Goal: Transaction & Acquisition: Purchase product/service

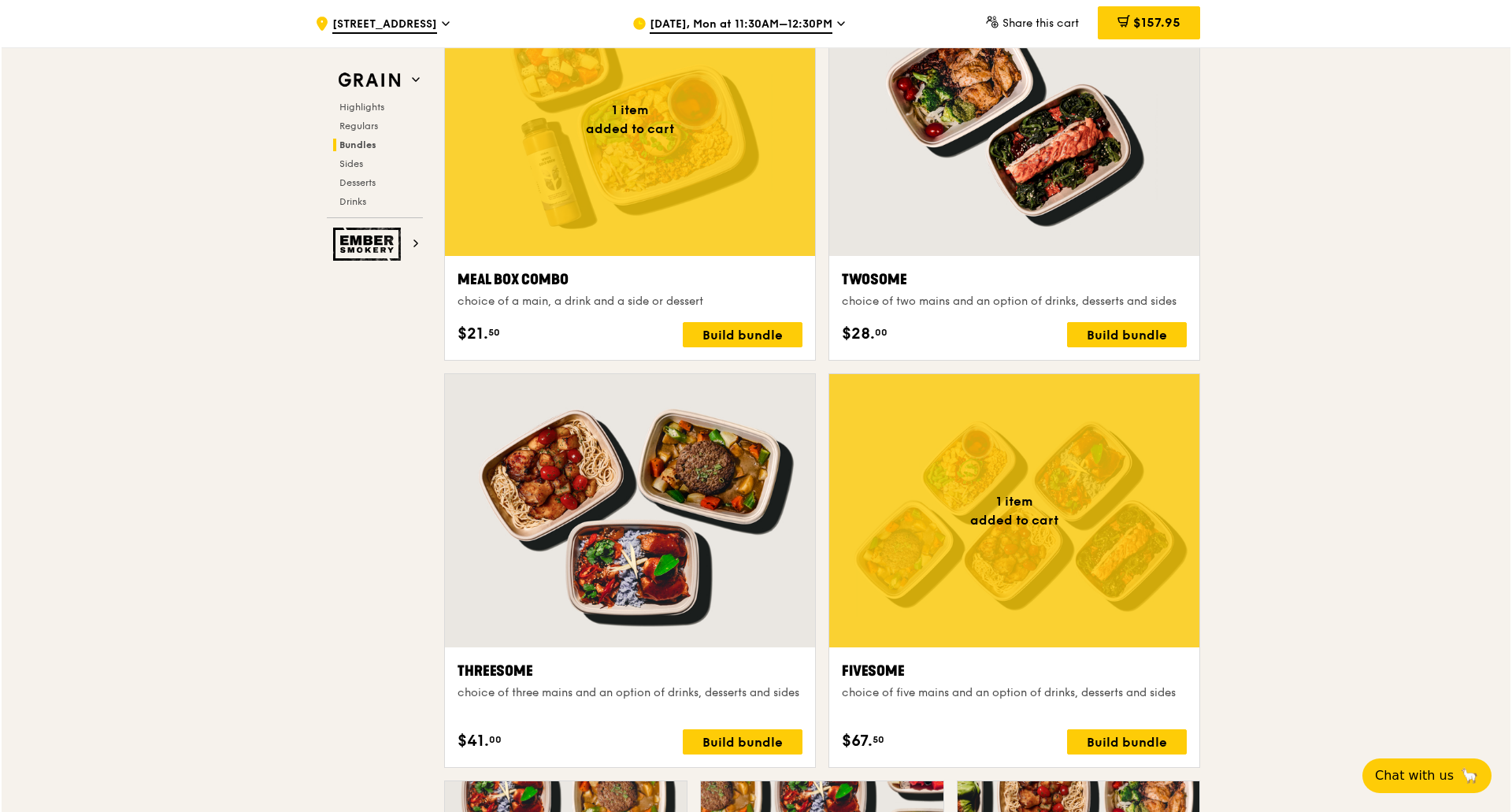
scroll to position [2362, 0]
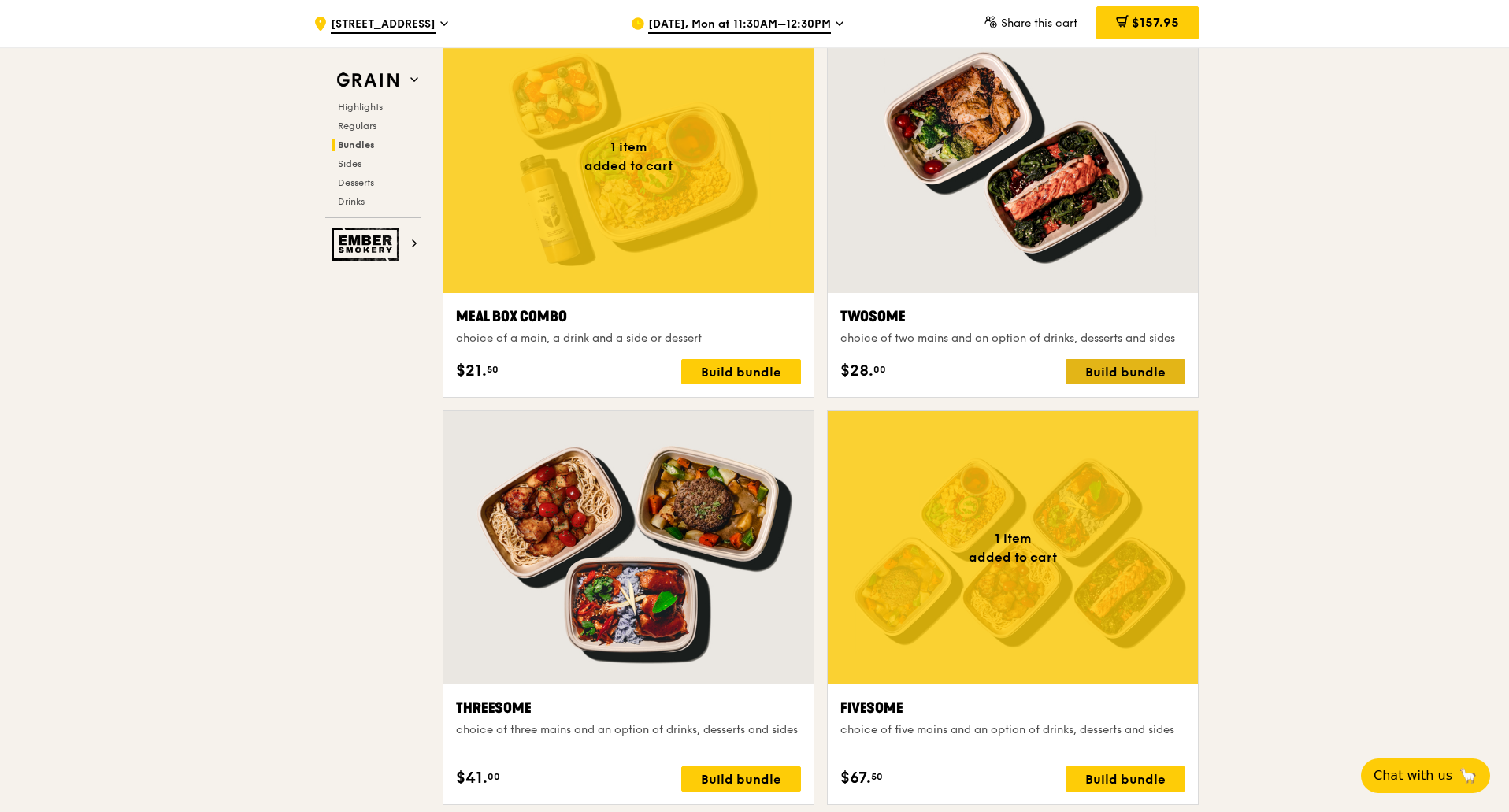
click at [1126, 374] on div "Build bundle" at bounding box center [1125, 371] width 120 height 25
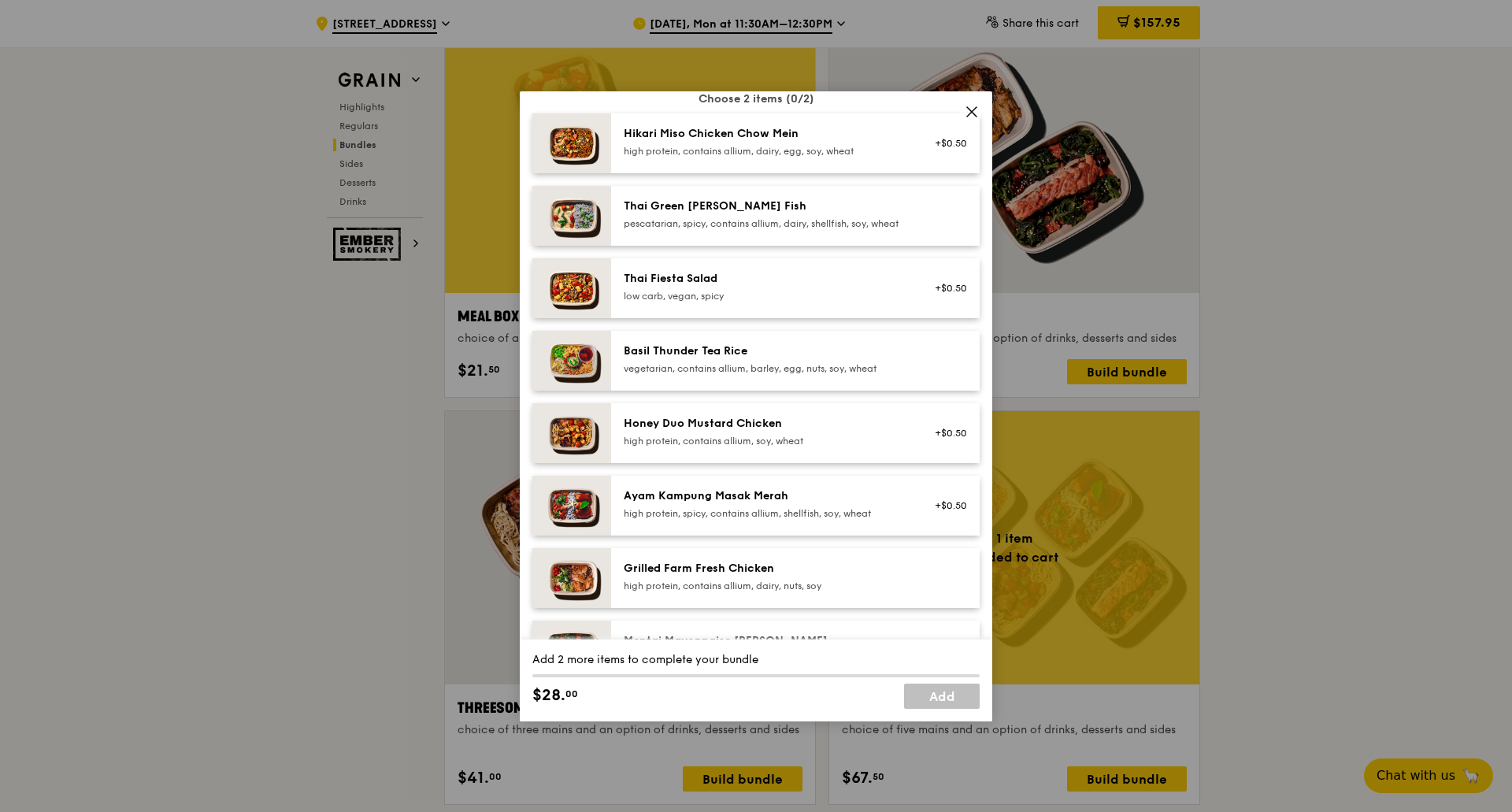
scroll to position [158, 0]
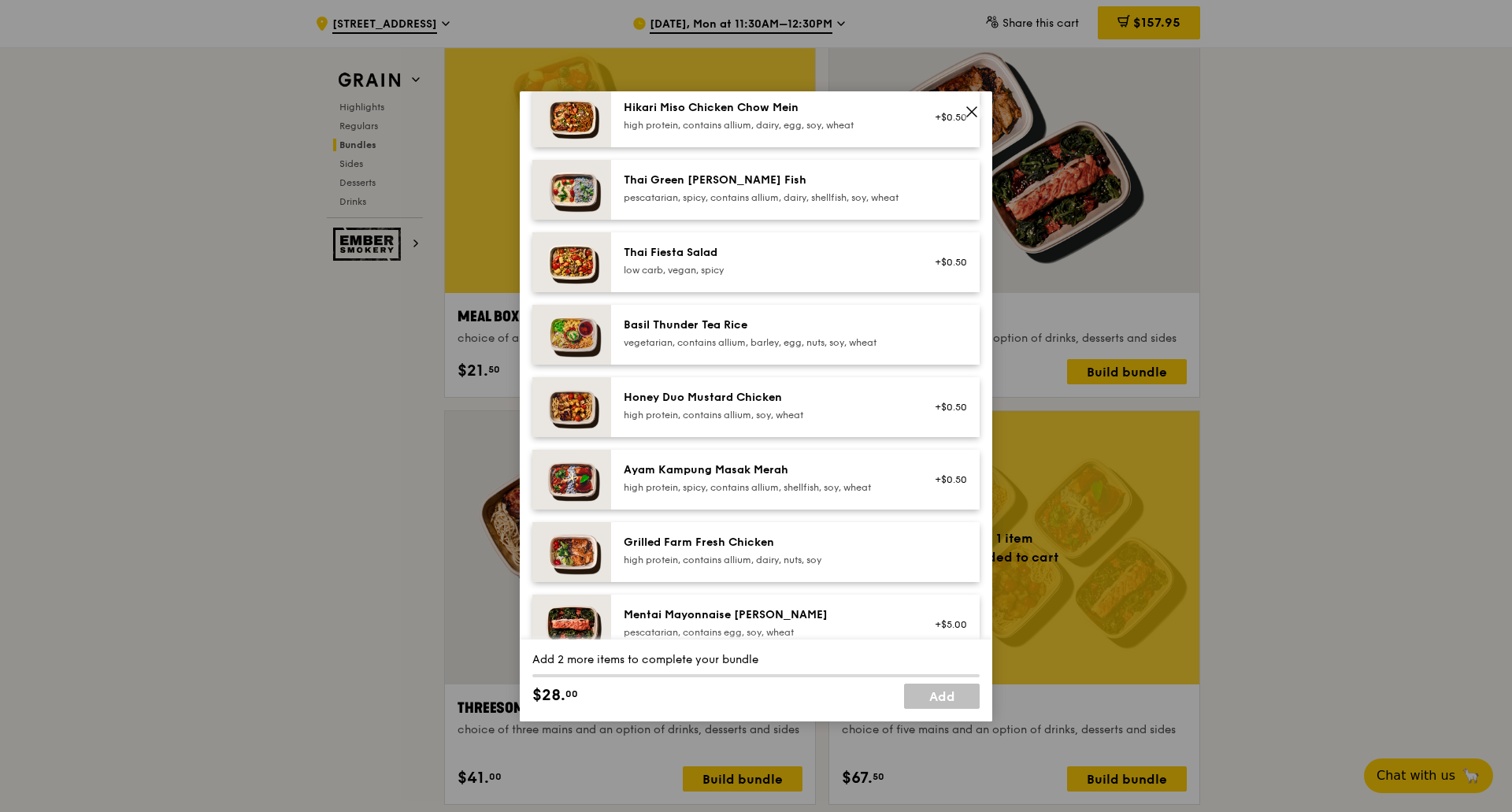
click at [700, 550] on div "Grilled Farm Fresh Chicken" at bounding box center [764, 543] width 283 height 16
click at [702, 550] on div "Grilled Farm Fresh Chicken" at bounding box center [764, 543] width 283 height 16
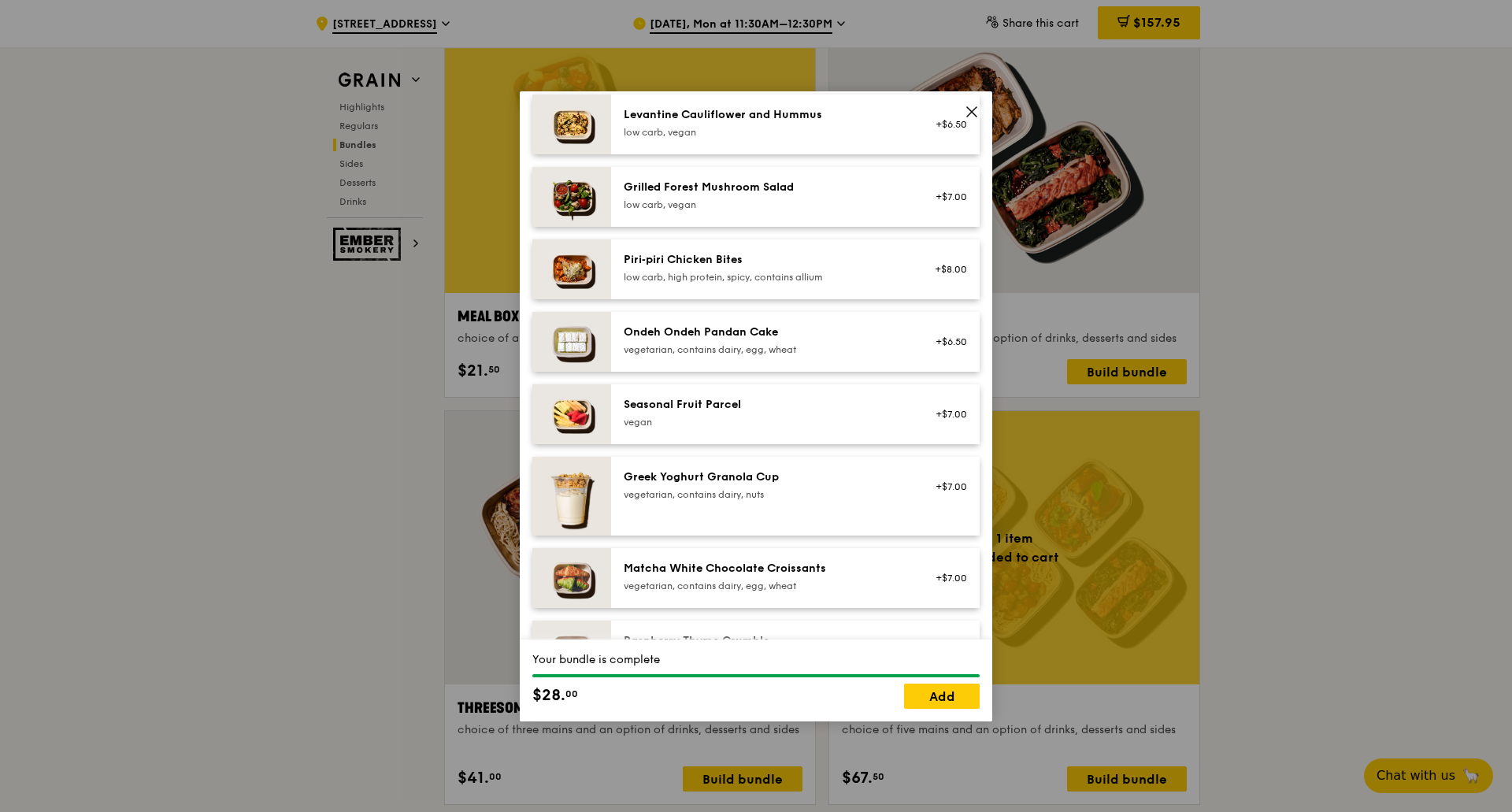
scroll to position [1102, 0]
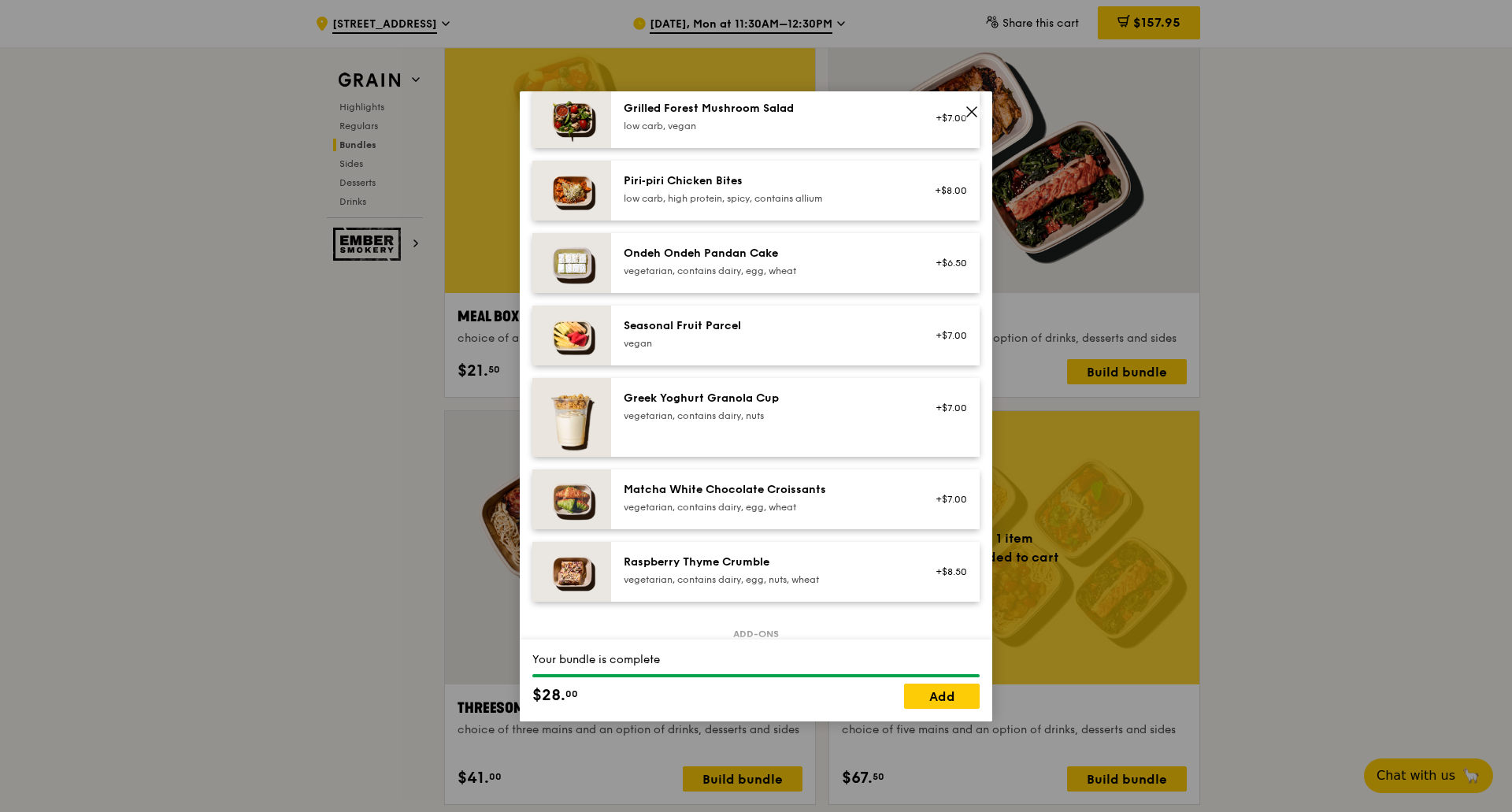
click at [729, 586] on div "vegetarian, contains dairy, egg, nuts, wheat" at bounding box center [764, 579] width 283 height 13
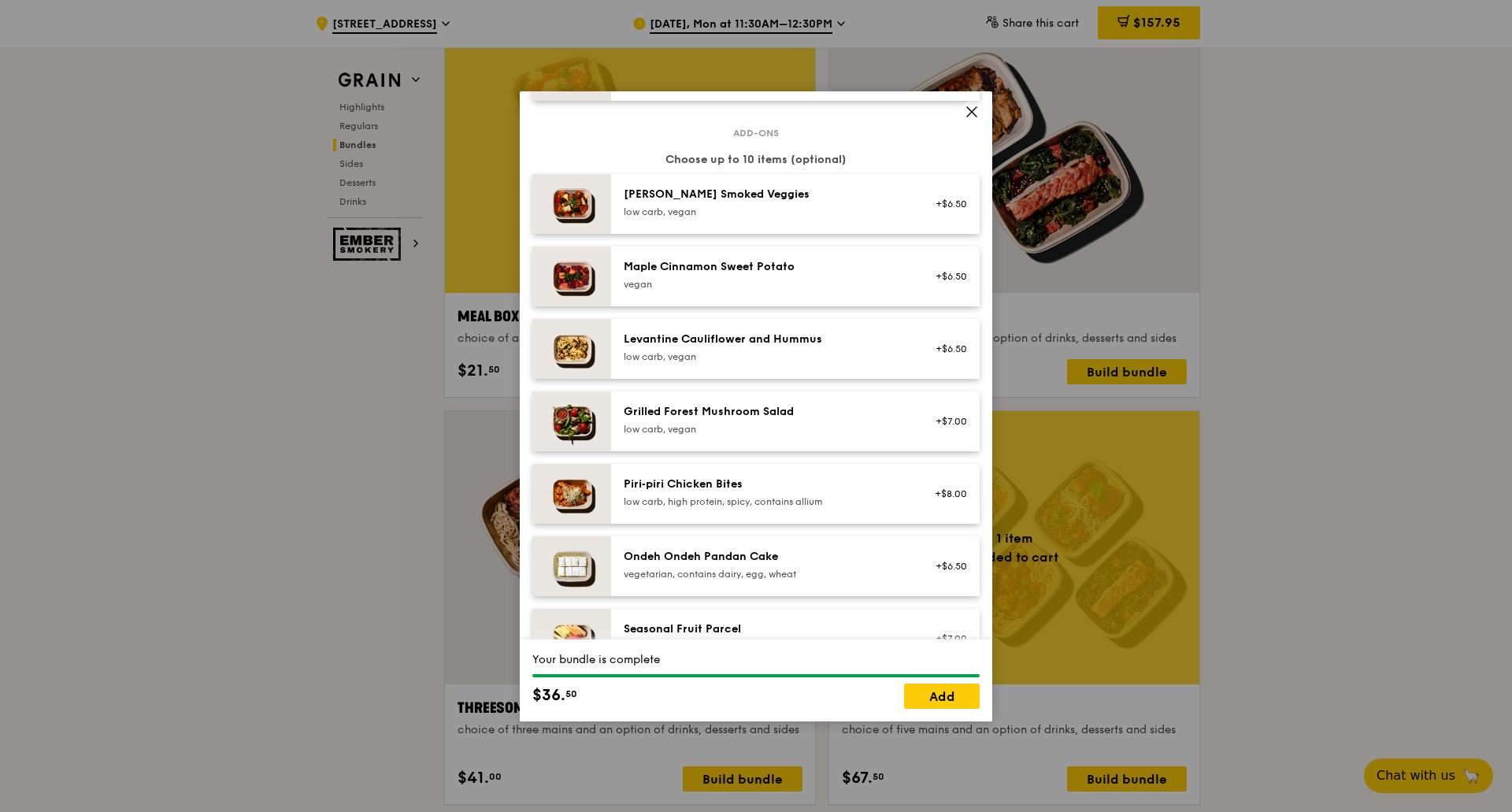
scroll to position [787, 0]
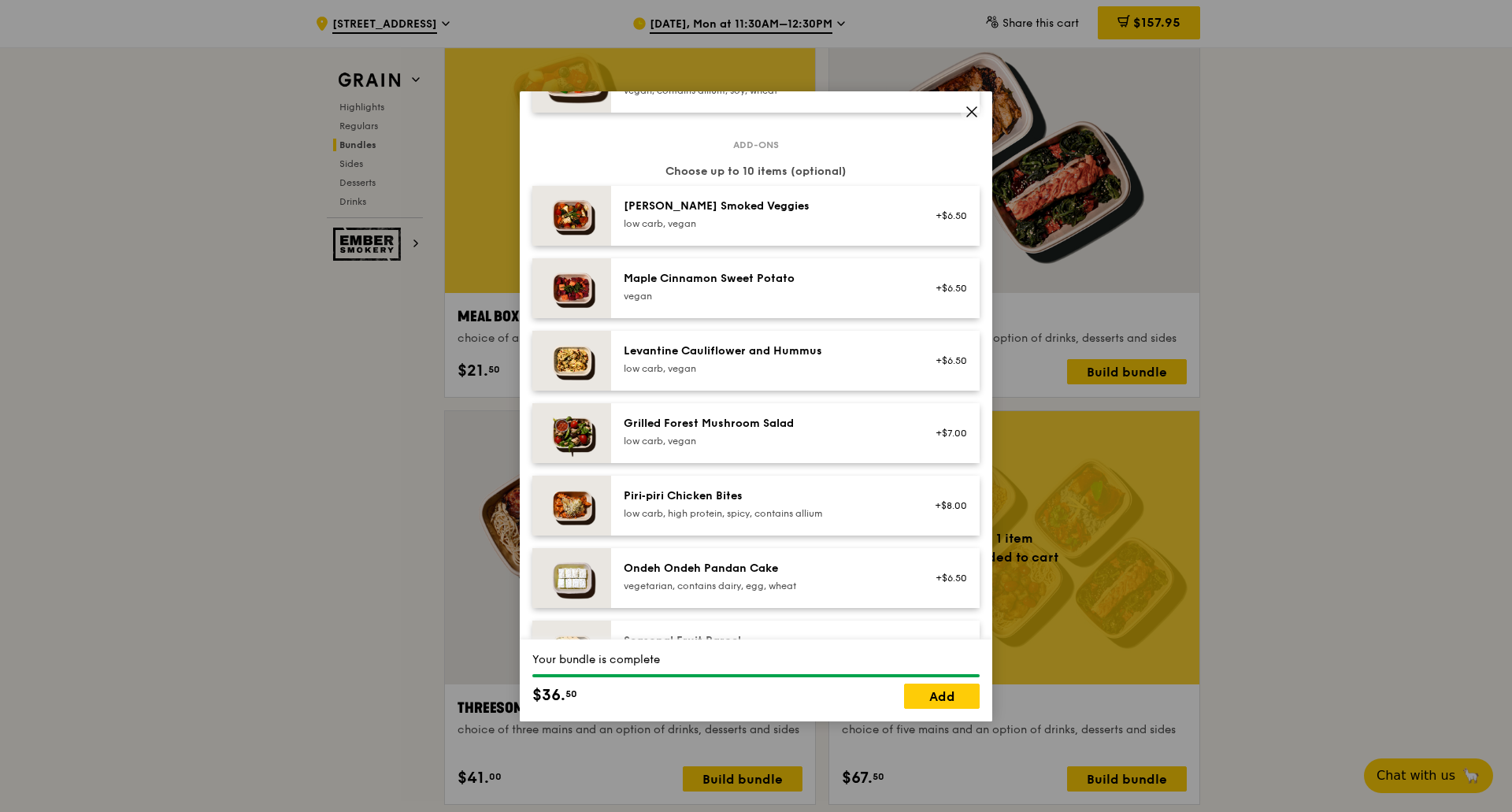
click at [759, 230] on div "low carb, vegan" at bounding box center [764, 223] width 283 height 13
click at [950, 229] on link "Remove" at bounding box center [949, 223] width 36 height 11
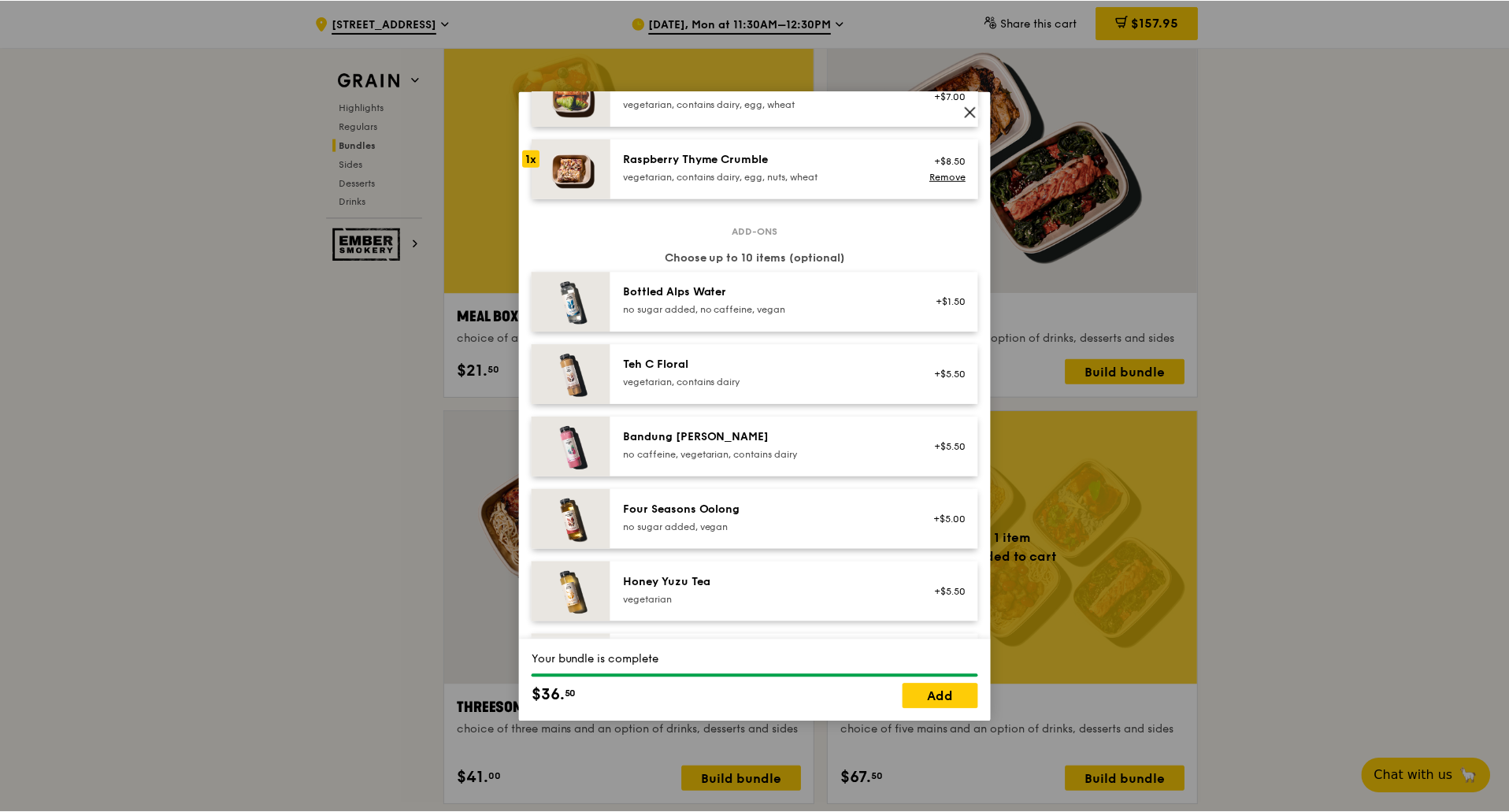
scroll to position [1732, 0]
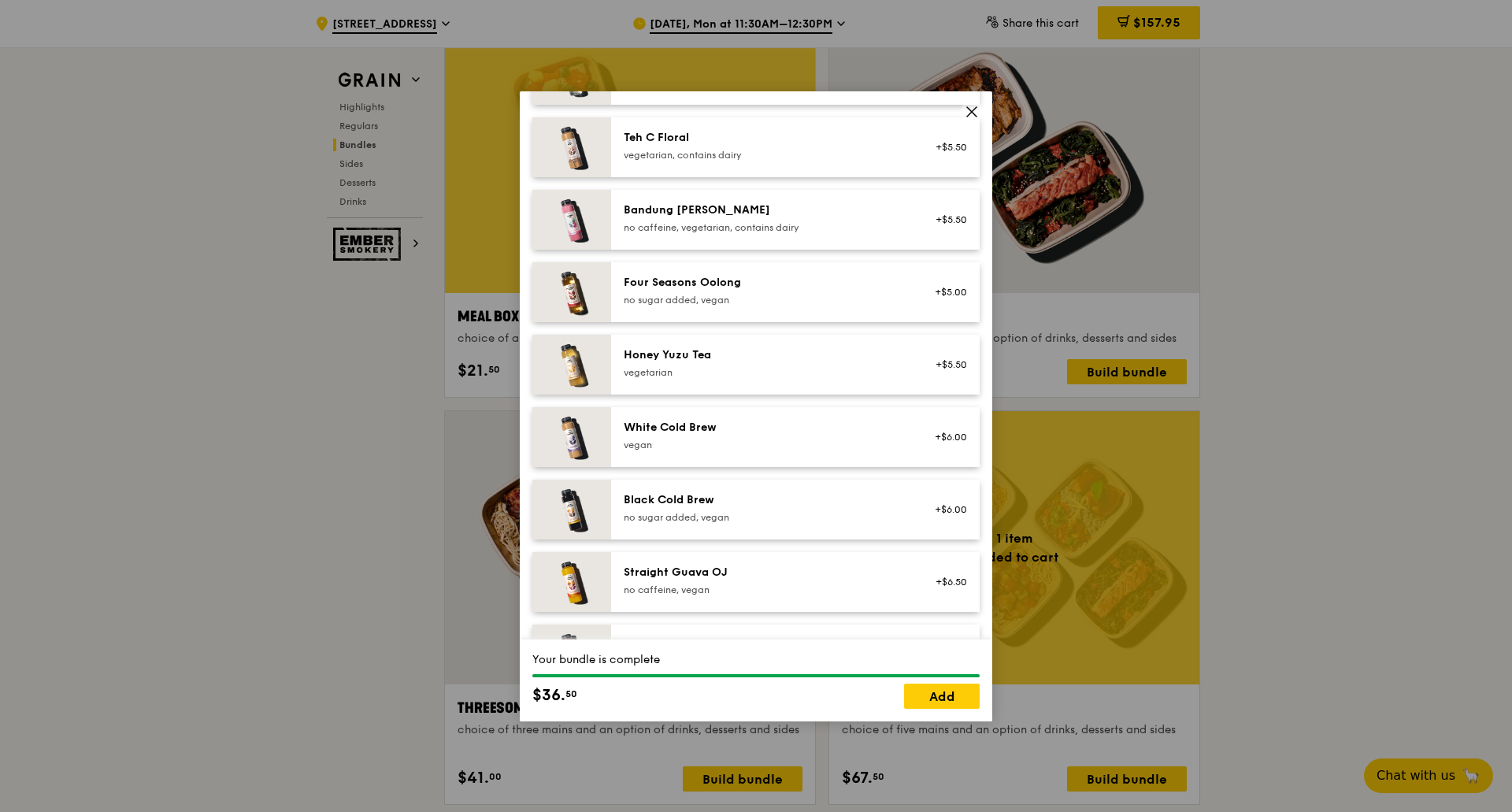
click at [774, 379] on div "vegetarian" at bounding box center [764, 372] width 283 height 13
click at [794, 307] on div "no sugar added, vegan" at bounding box center [764, 300] width 283 height 13
click at [942, 693] on link "Add" at bounding box center [942, 695] width 75 height 25
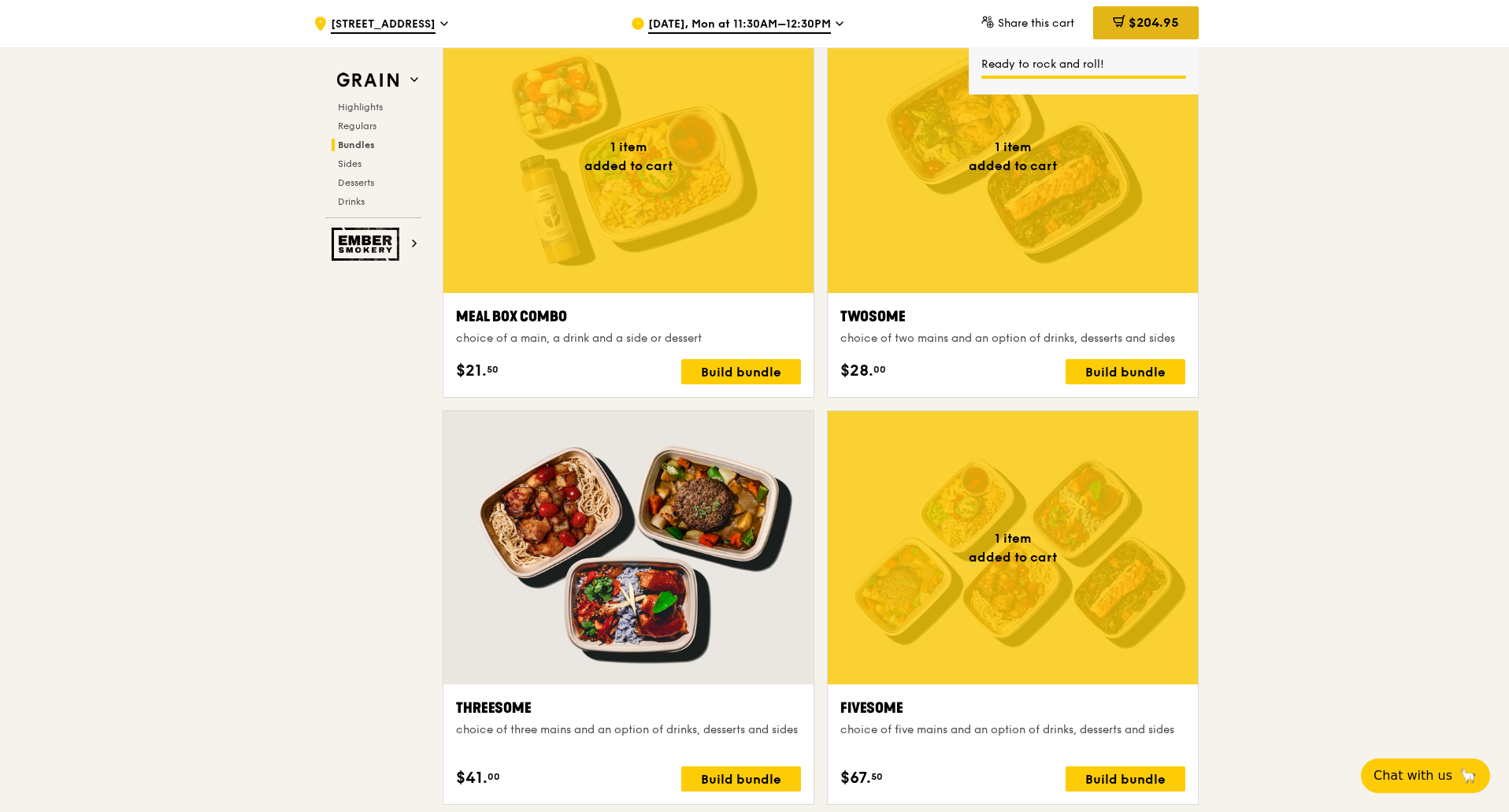
click at [1147, 25] on span "$204.95" at bounding box center [1154, 22] width 51 height 15
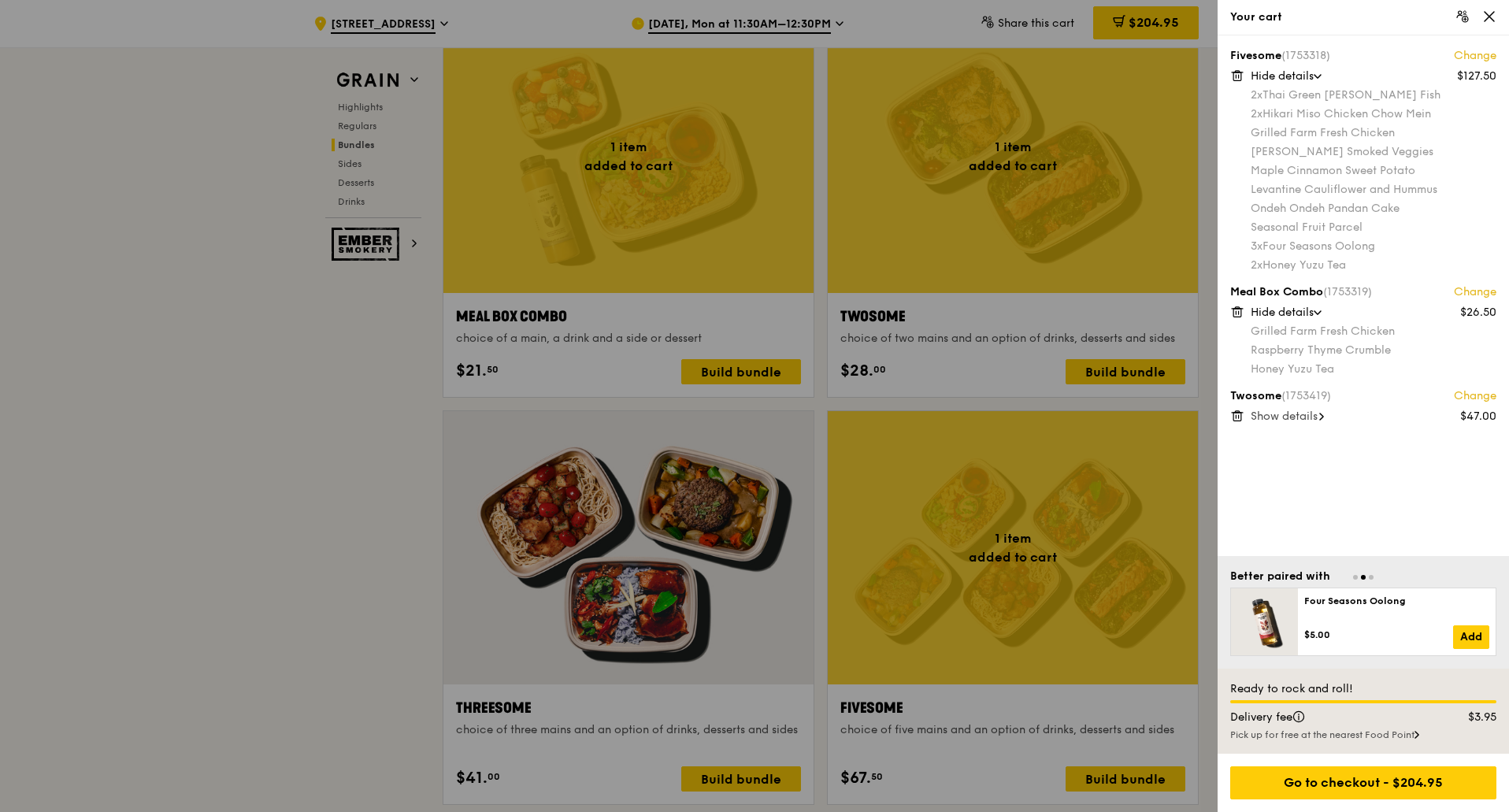
click at [1295, 417] on span "Show details" at bounding box center [1284, 415] width 67 height 13
click at [1239, 307] on icon at bounding box center [1237, 308] width 4 height 2
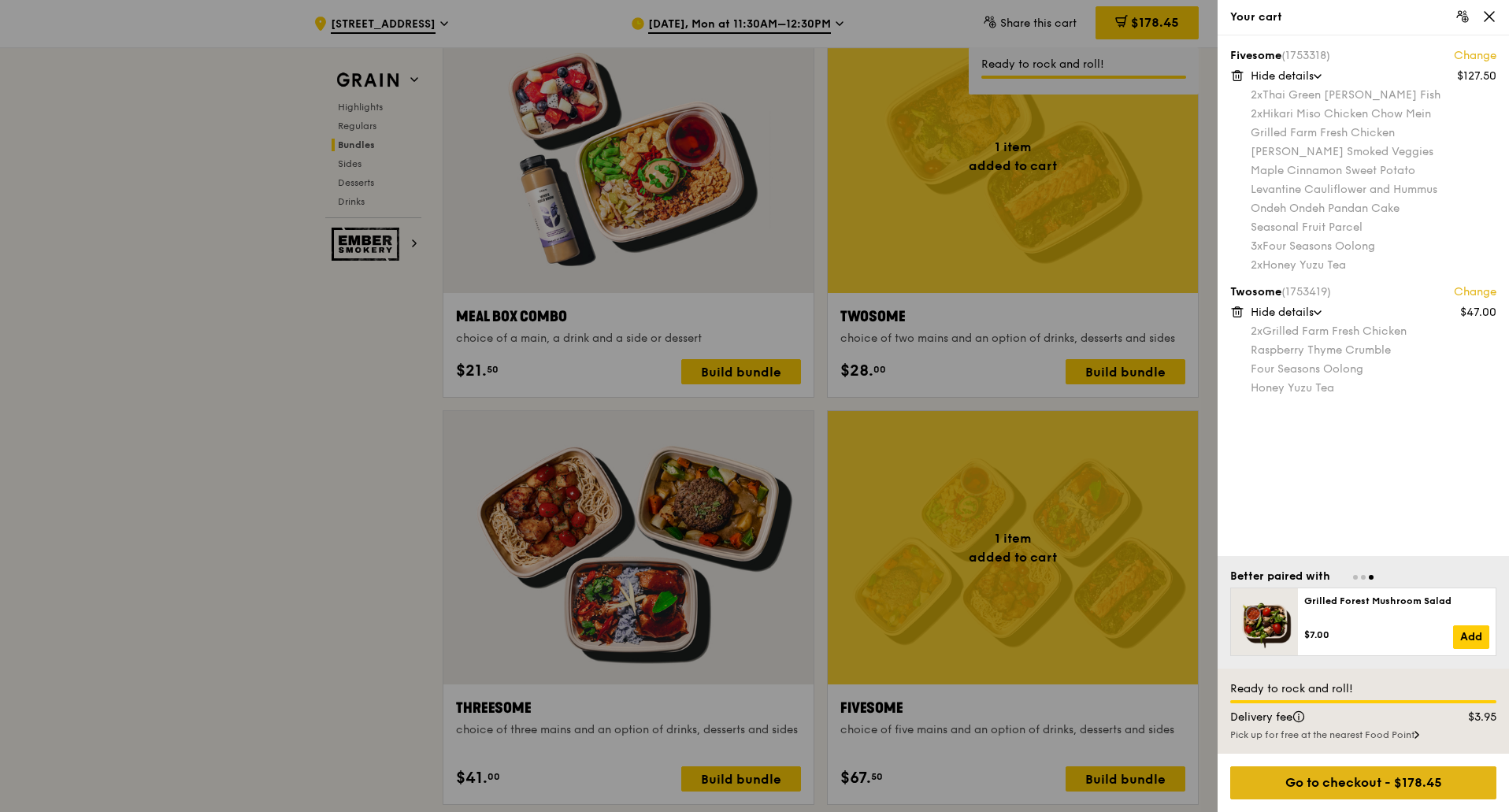
click at [1420, 786] on div "Go to checkout - $178.45" at bounding box center [1363, 782] width 266 height 33
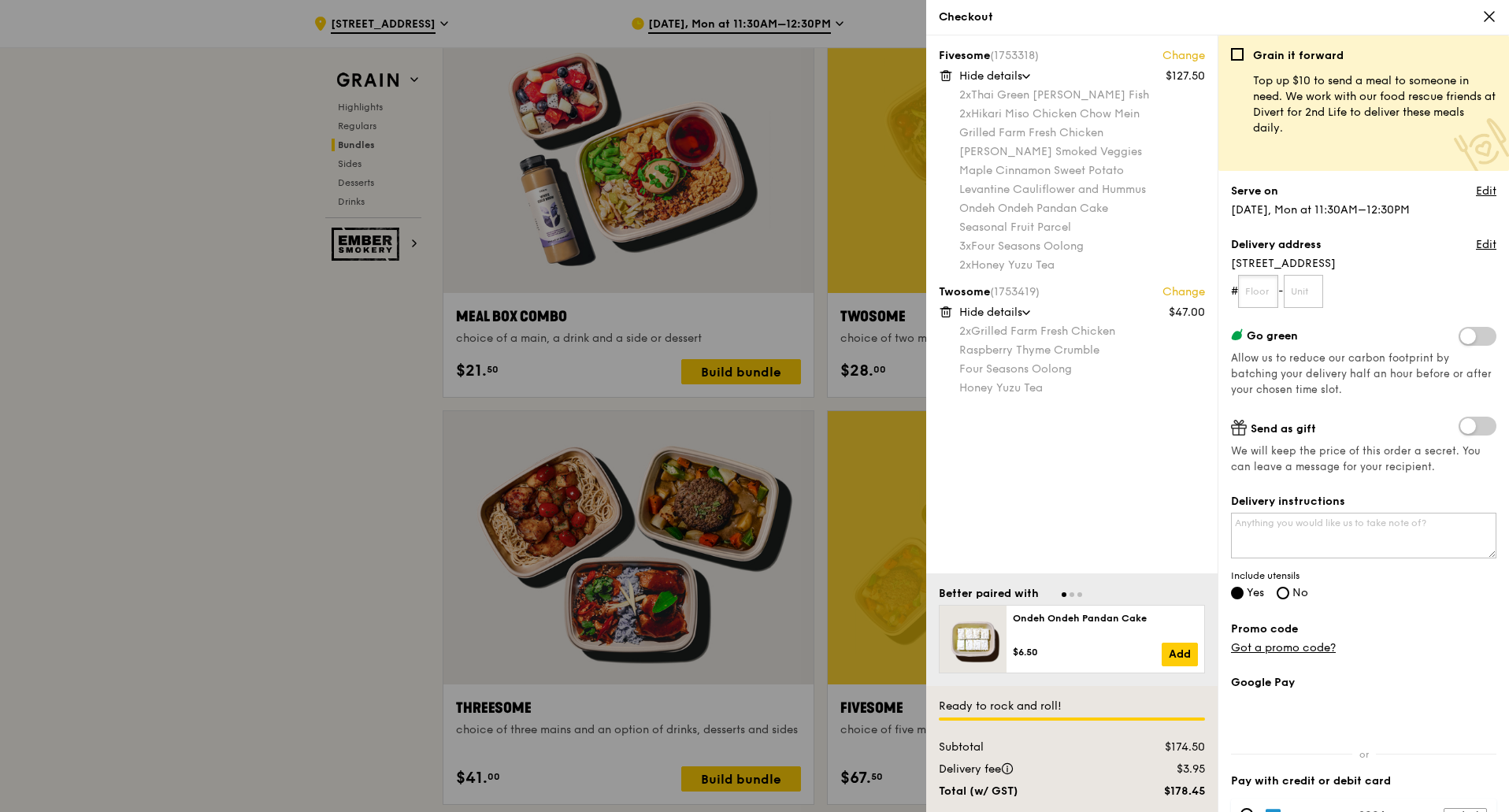
click at [1258, 289] on input "text" at bounding box center [1258, 291] width 40 height 33
type input "01"
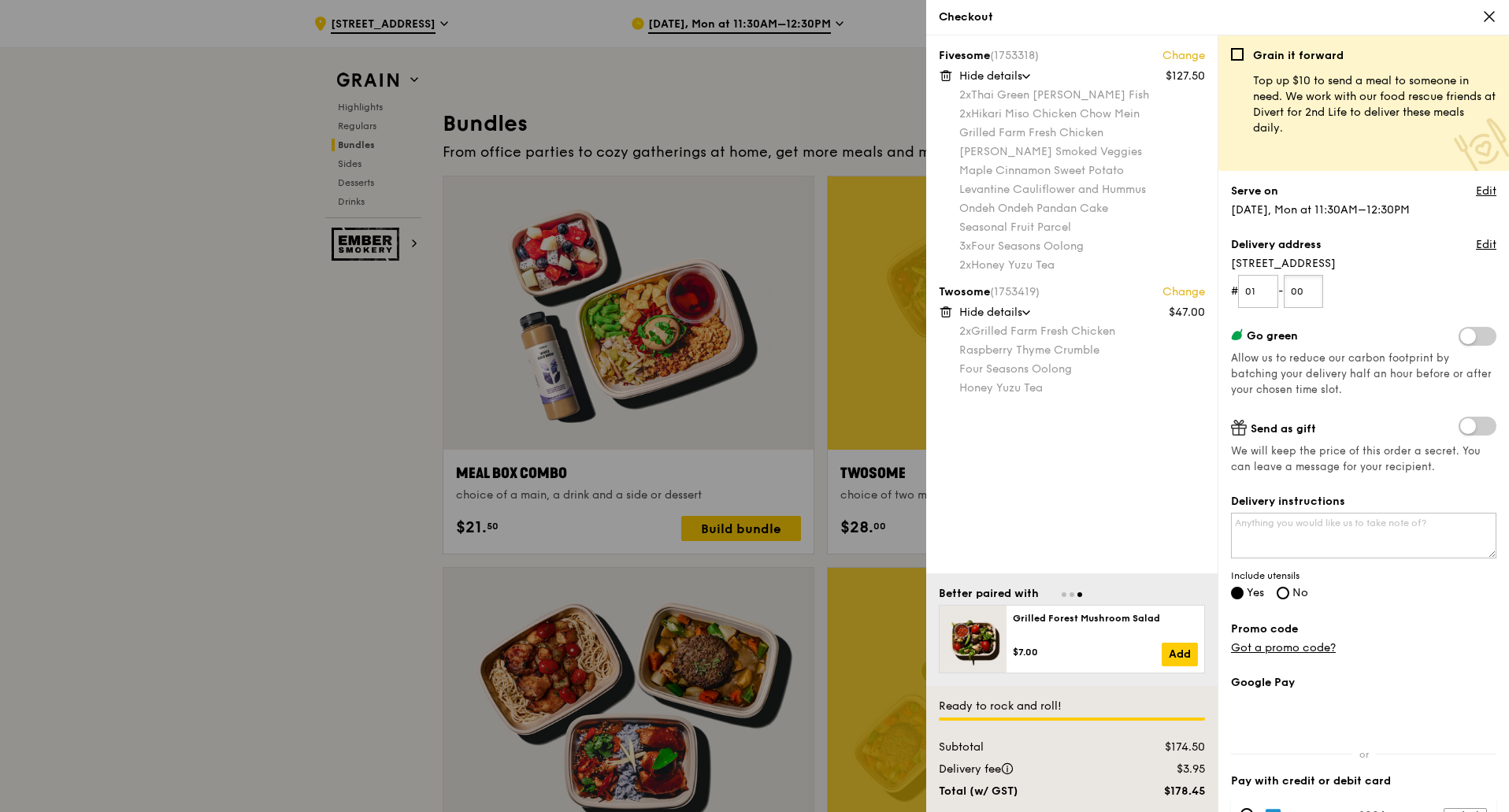
scroll to position [2205, 0]
type input "00"
click at [1320, 528] on textarea "Delivery instructions" at bounding box center [1363, 535] width 265 height 46
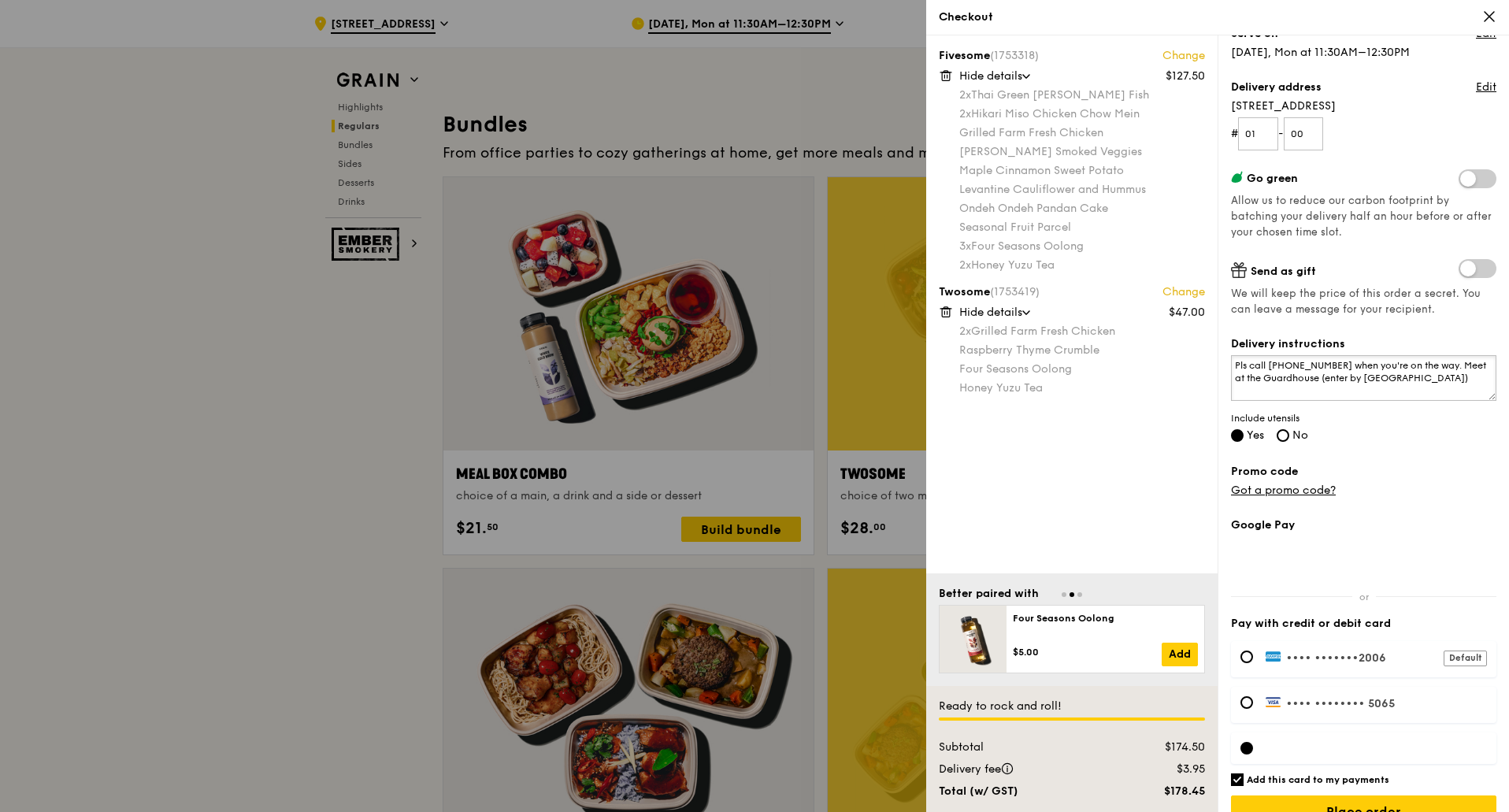
scroll to position [187, 0]
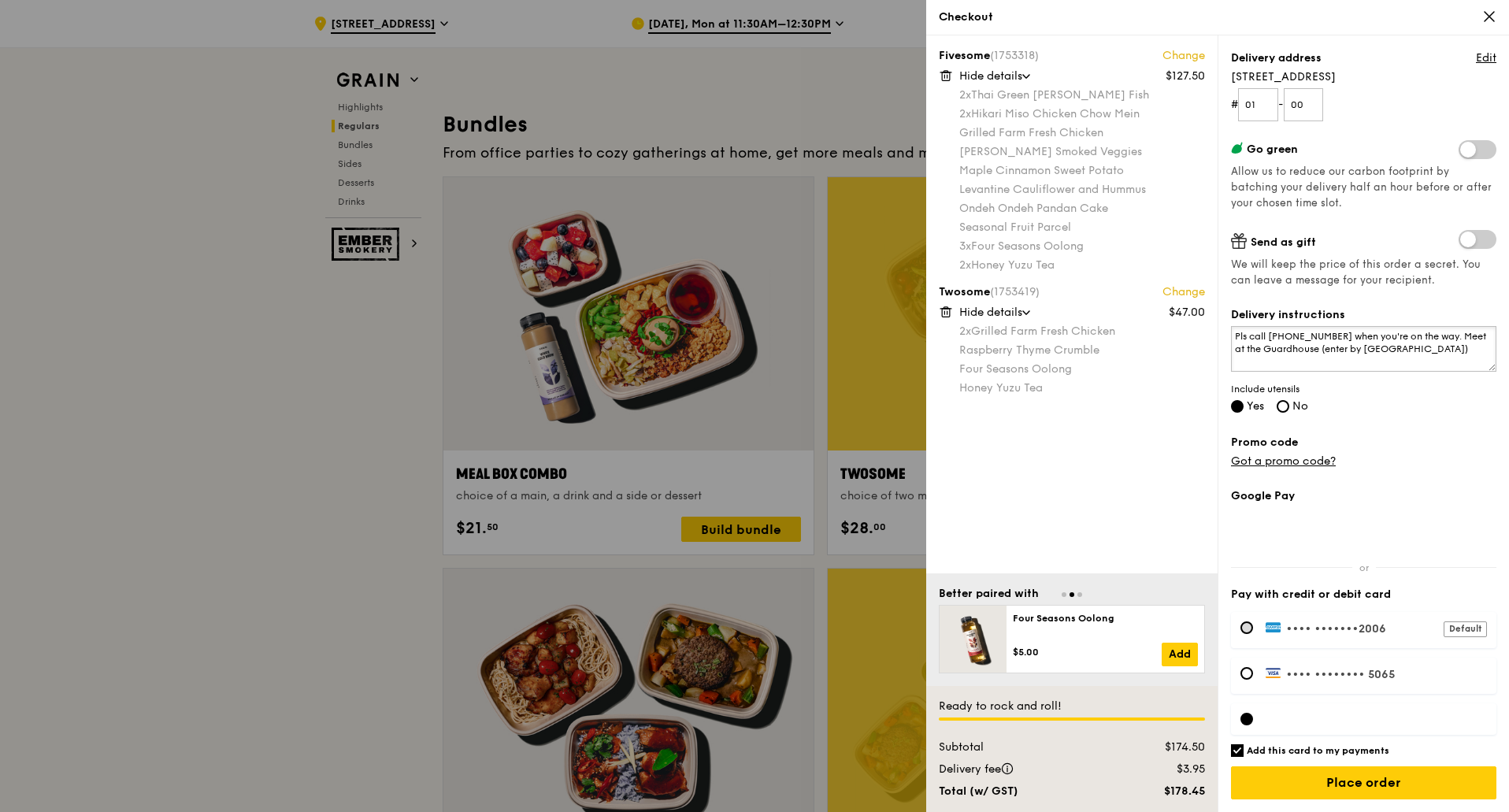
type textarea "Pls call [PHONE_NUMBER] when you're on the way. Meet at the Guardhouse (enter b…"
click at [1247, 625] on div at bounding box center [1246, 627] width 13 height 13
click at [1461, 631] on div "Default" at bounding box center [1465, 629] width 44 height 16
click at [1336, 635] on div "•••• •••••• •2006 Default" at bounding box center [1363, 629] width 265 height 36
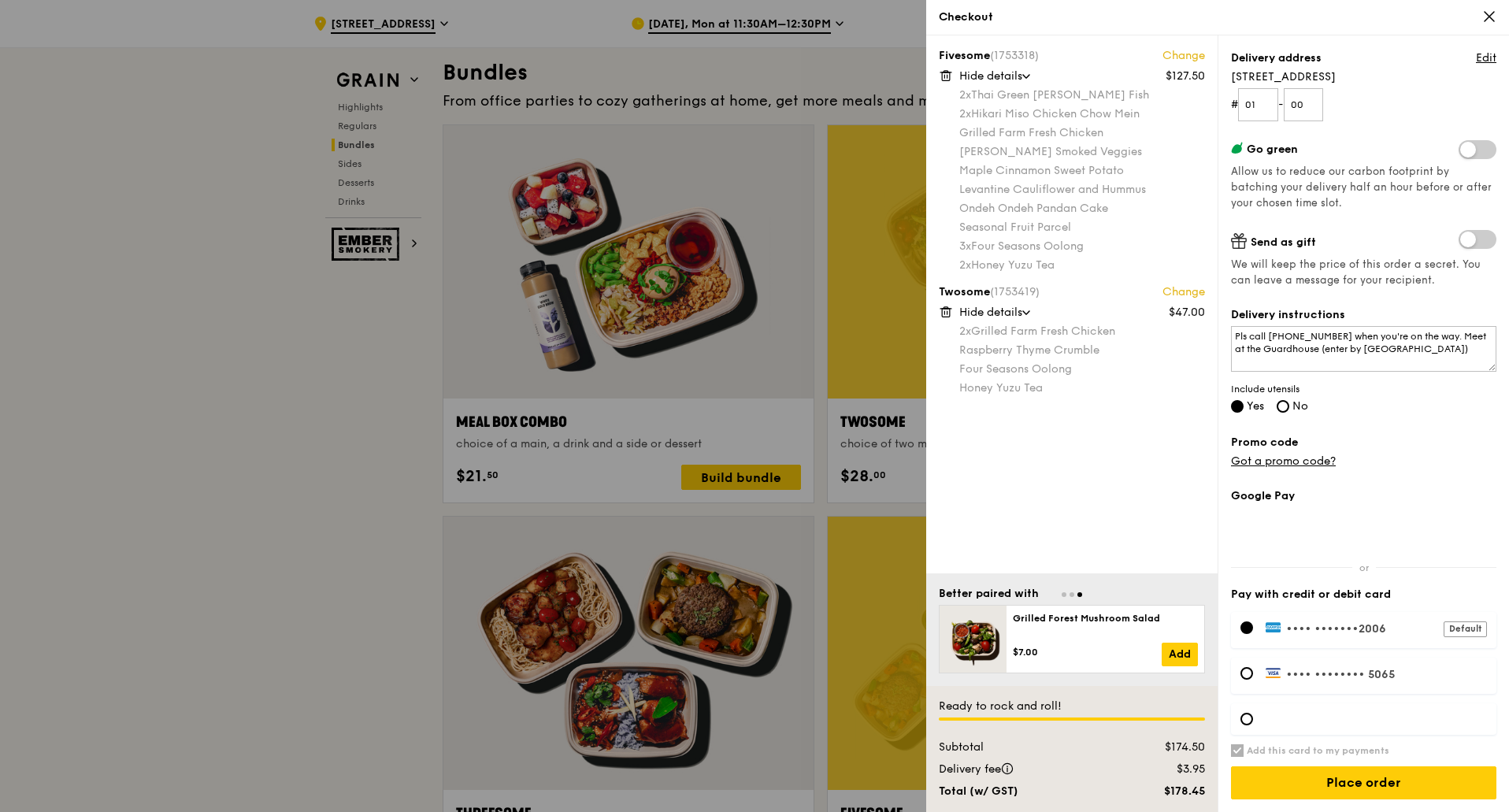
scroll to position [2283, 0]
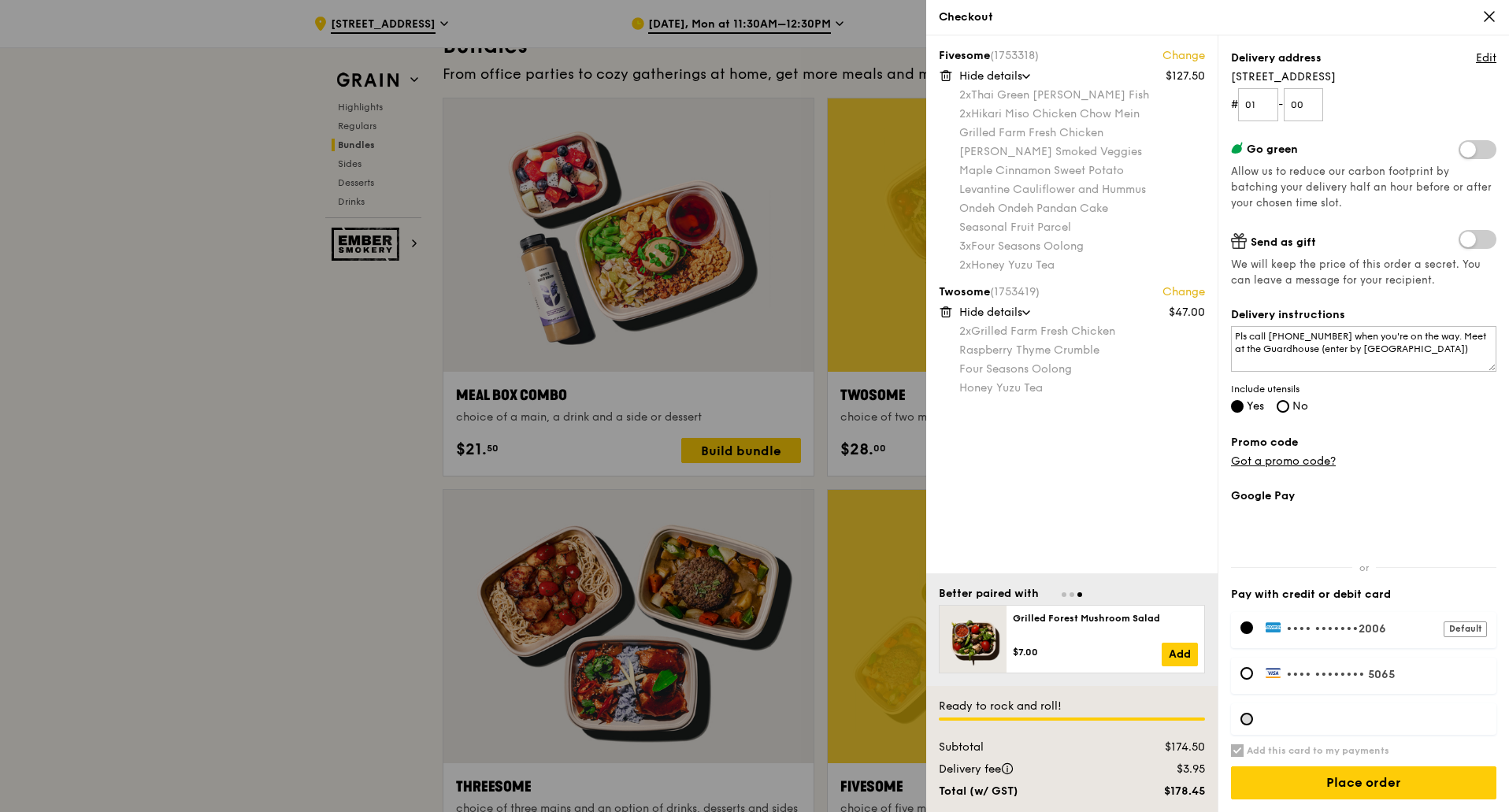
click at [1244, 719] on div at bounding box center [1246, 719] width 13 height 13
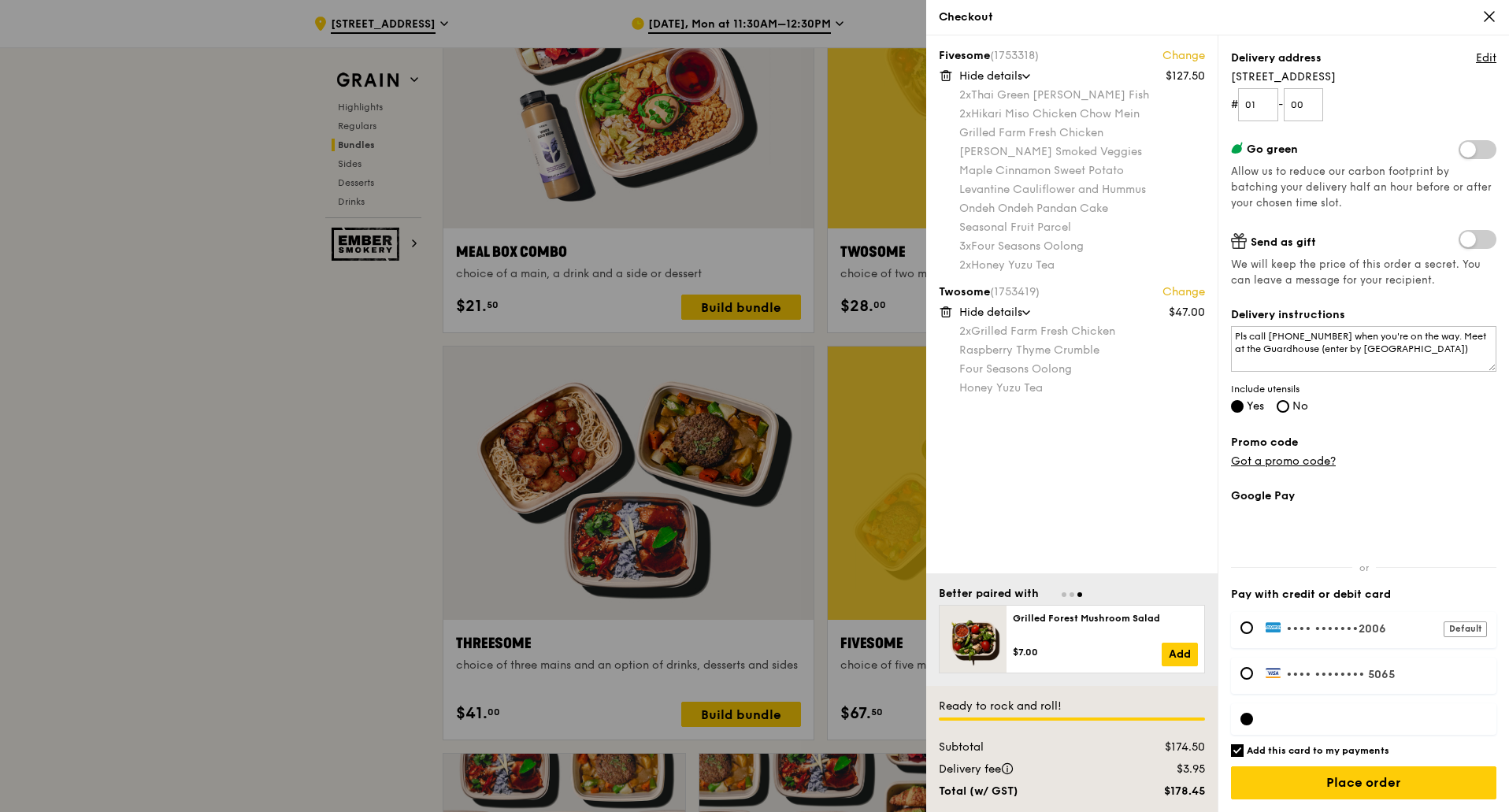
scroll to position [2441, 0]
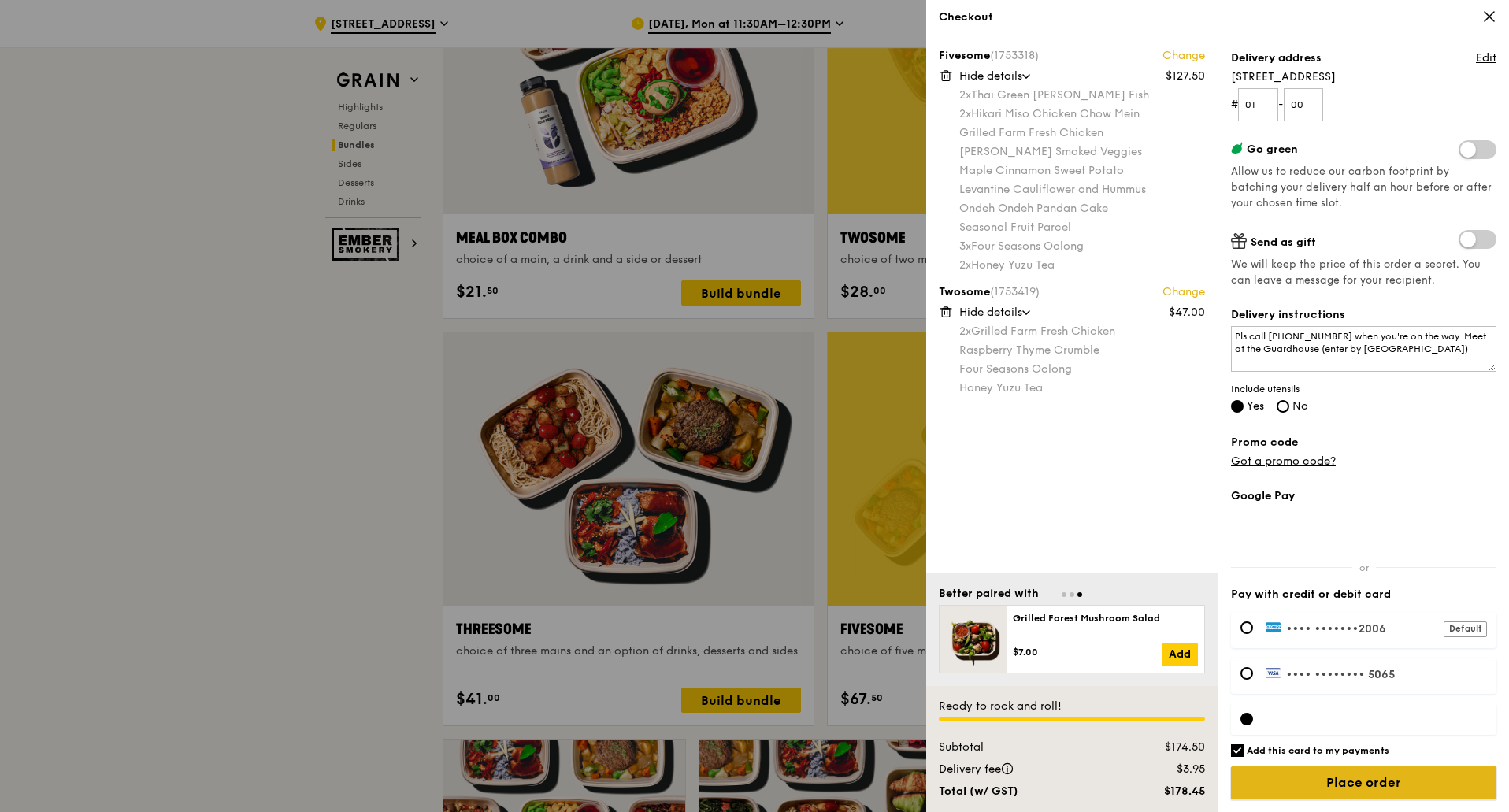
click at [1380, 787] on input "Place order" at bounding box center [1363, 782] width 265 height 33
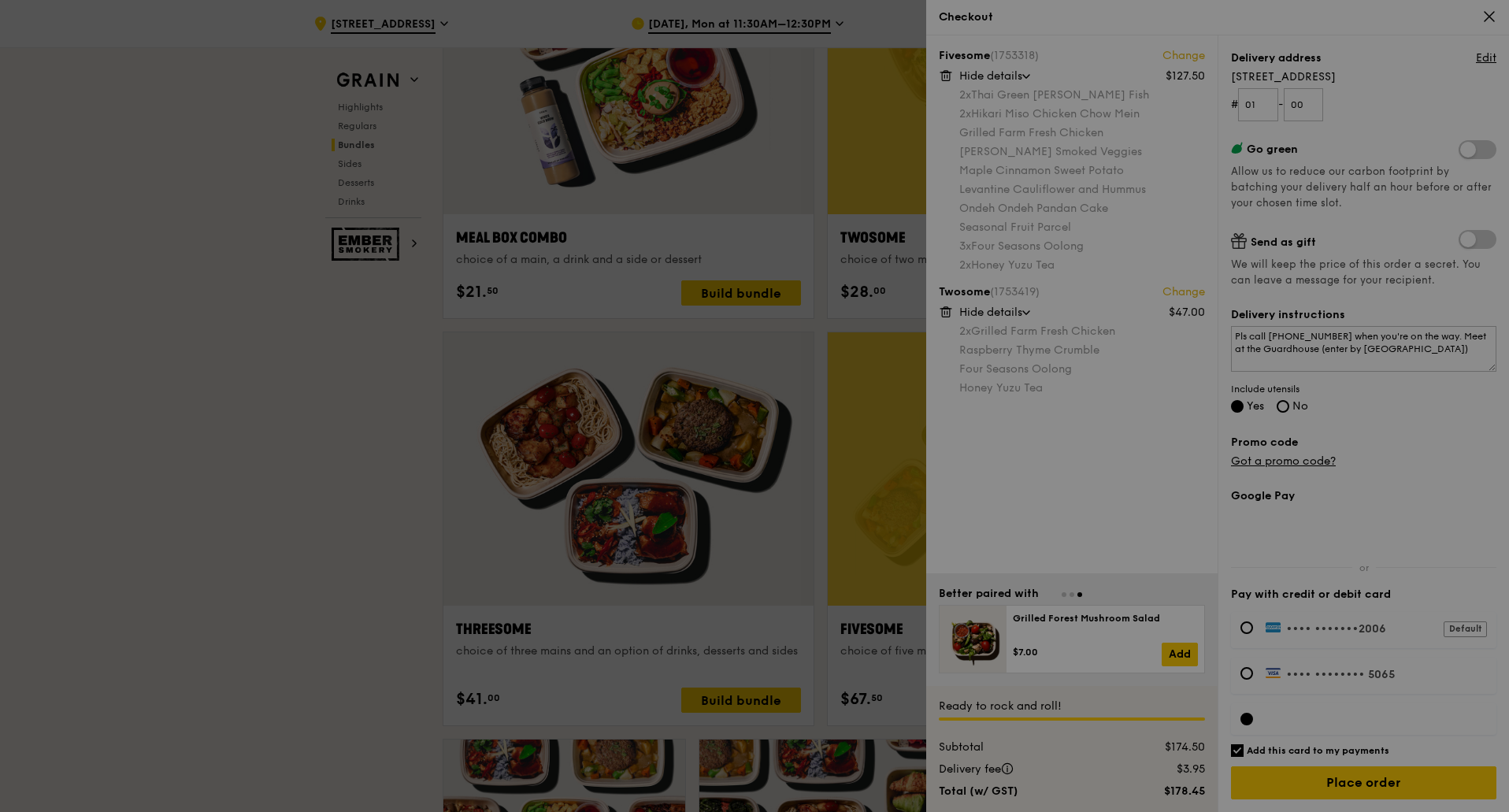
click at [77, 404] on div at bounding box center [754, 406] width 1509 height 812
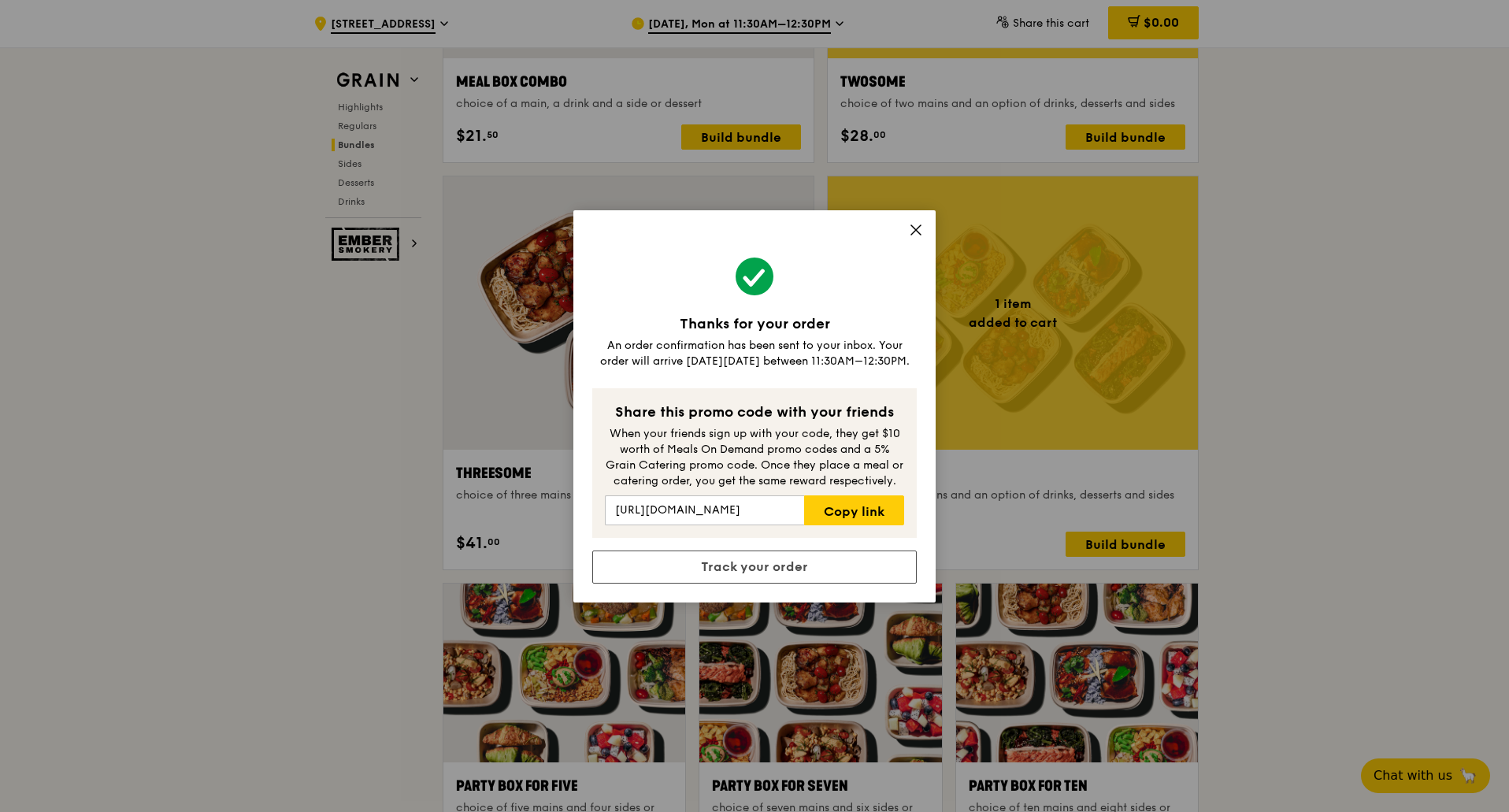
scroll to position [2598, 0]
click at [1429, 515] on div "Thanks for your order An order confirmation has been sent to your inbox. Your o…" at bounding box center [754, 406] width 1509 height 812
click at [918, 230] on icon at bounding box center [915, 229] width 14 height 14
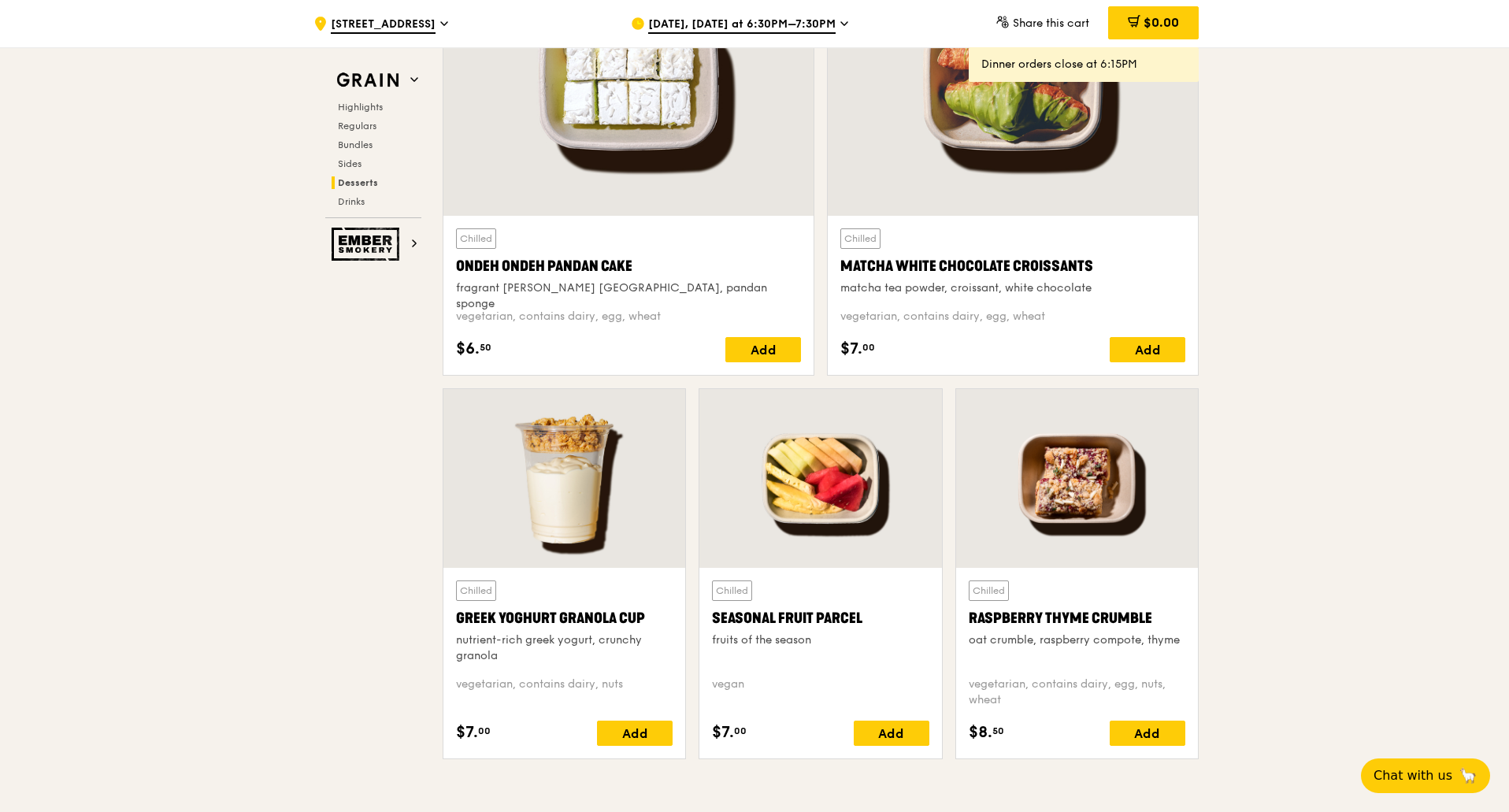
scroll to position [4960, 0]
